Goal: Find specific page/section: Find specific page/section

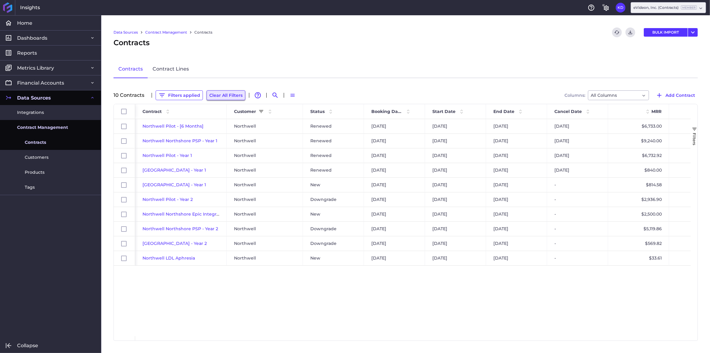
click at [212, 94] on button "Clear All Filters" at bounding box center [226, 95] width 39 height 10
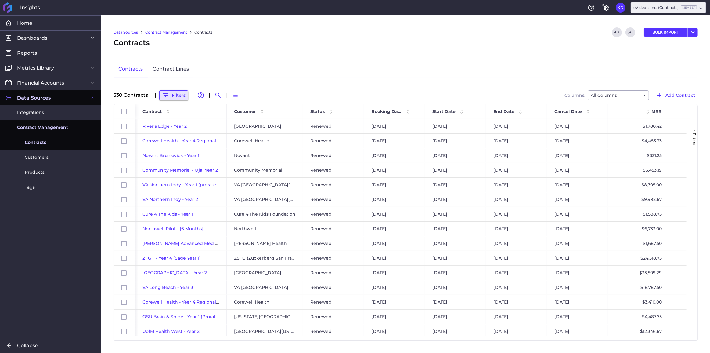
click at [184, 96] on button "Filters" at bounding box center [173, 95] width 29 height 10
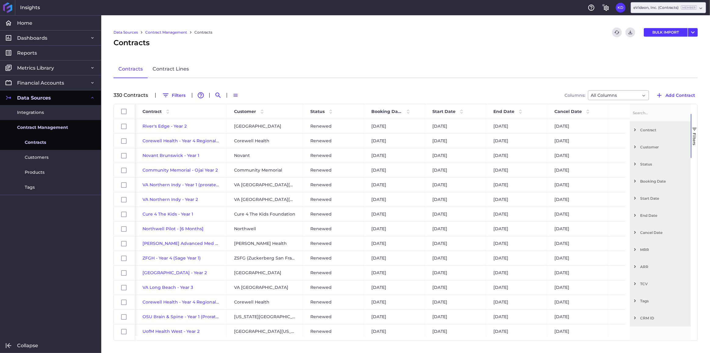
click at [634, 130] on span "Filter List 12 Filters" at bounding box center [634, 129] width 5 height 5
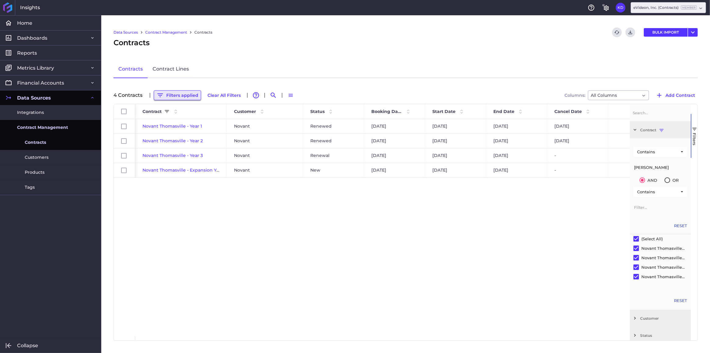
click at [176, 97] on button "Filters applied" at bounding box center [177, 95] width 47 height 10
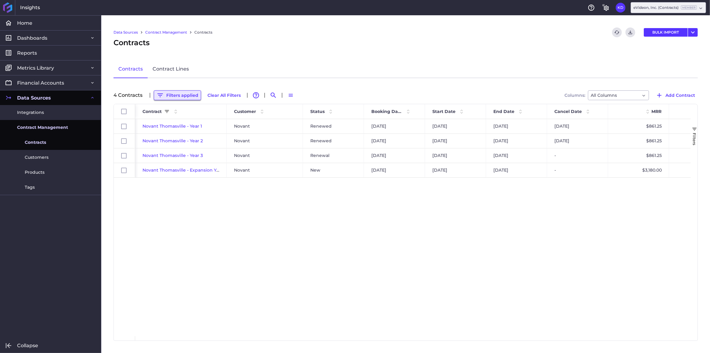
click at [188, 93] on button "Filters applied" at bounding box center [177, 95] width 47 height 10
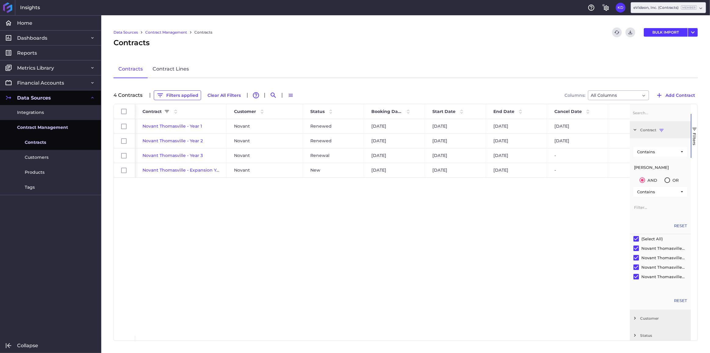
click at [657, 209] on input "Filter Value" at bounding box center [660, 207] width 54 height 12
click at [659, 167] on input "[PERSON_NAME]" at bounding box center [660, 167] width 54 height 12
drag, startPoint x: 657, startPoint y: 164, endPoint x: 628, endPoint y: 166, distance: 29.1
click at [628, 166] on div "Id Contract Customer Status" at bounding box center [406, 222] width 584 height 236
drag, startPoint x: 662, startPoint y: 170, endPoint x: 620, endPoint y: 166, distance: 42.0
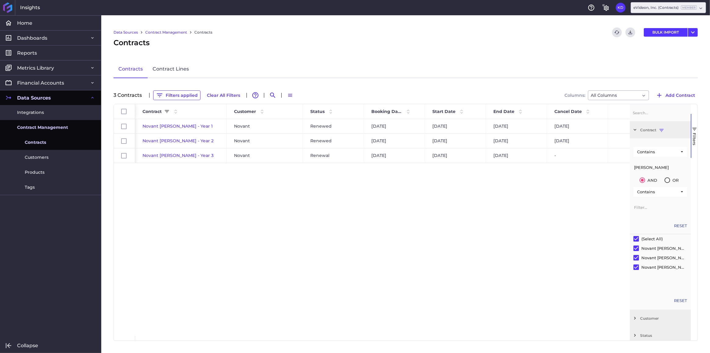
click at [620, 166] on div "Id Contract Customer Status" at bounding box center [406, 222] width 584 height 236
drag, startPoint x: 643, startPoint y: 167, endPoint x: 618, endPoint y: 166, distance: 24.7
click at [618, 166] on div "Id Contract Customer Status" at bounding box center [406, 222] width 584 height 236
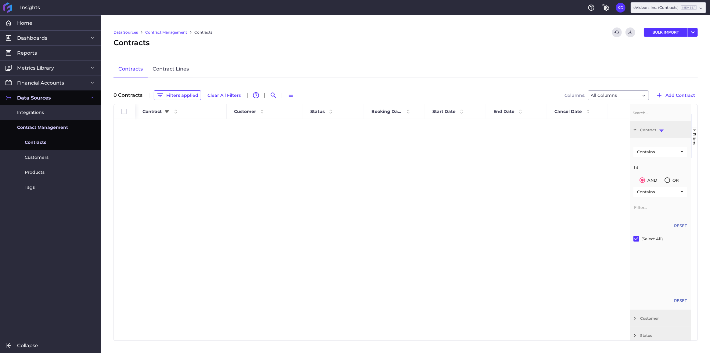
type input "h"
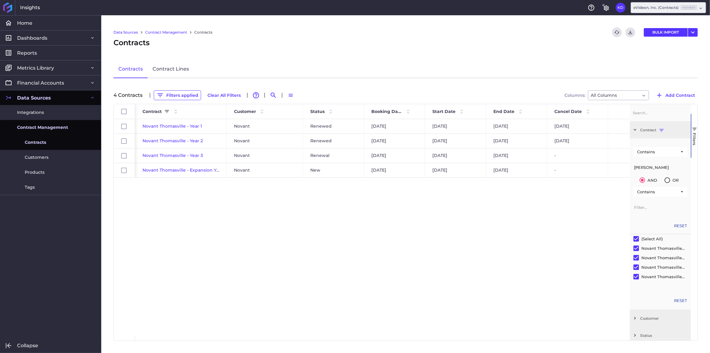
type input "[PERSON_NAME]"
click at [432, 212] on div "[GEOGRAPHIC_DATA] - Year 1 Novant Renewed [DATE] [DATE] [DATE] [DATE] $861.25 $…" at bounding box center [382, 227] width 495 height 217
click at [173, 95] on button "Filters applied" at bounding box center [177, 95] width 47 height 10
